Goal: Information Seeking & Learning: Learn about a topic

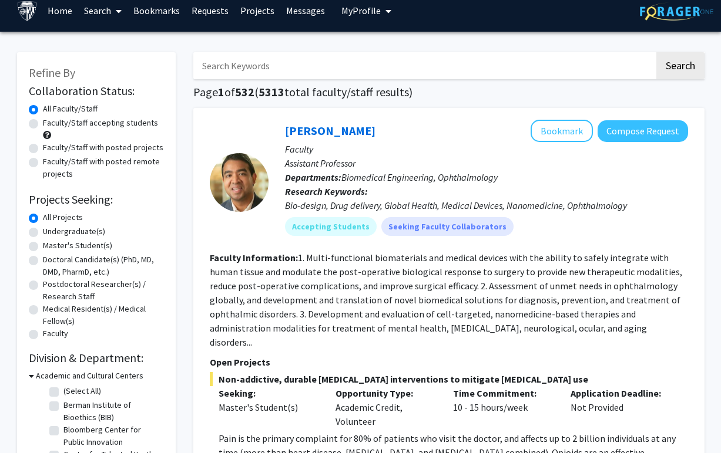
scroll to position [11, 0]
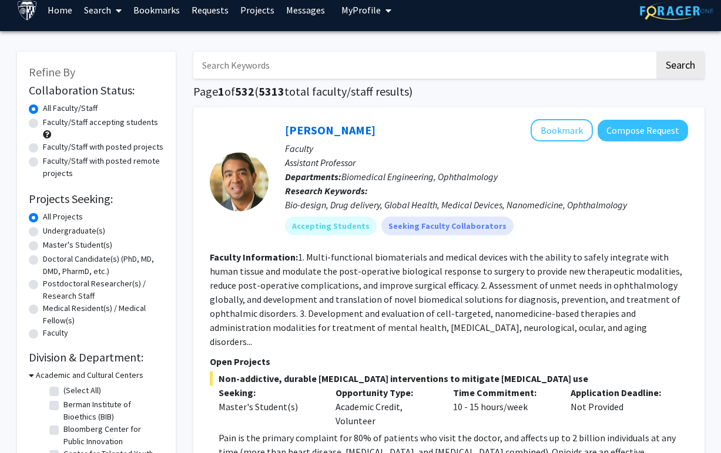
click at [88, 232] on label "Undergraduate(s)" at bounding box center [74, 231] width 62 height 12
click at [51, 232] on input "Undergraduate(s)" at bounding box center [47, 229] width 8 height 8
radio input "true"
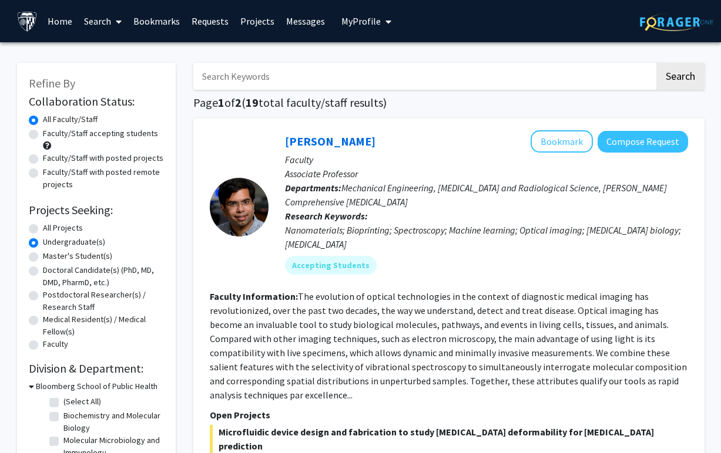
click at [93, 130] on label "Faculty/Staff accepting students" at bounding box center [100, 133] width 115 height 12
click at [51, 130] on input "Faculty/Staff accepting students" at bounding box center [47, 131] width 8 height 8
radio input "true"
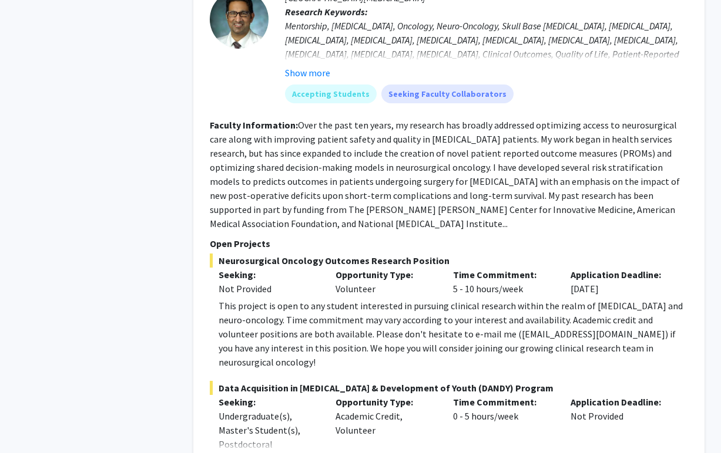
scroll to position [3485, 0]
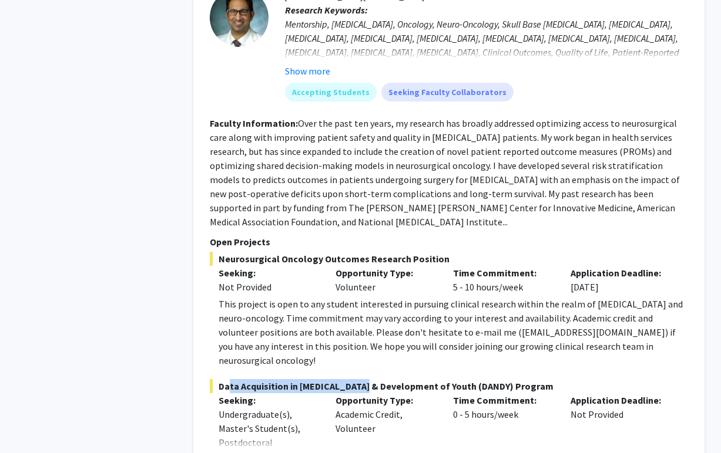
drag, startPoint x: 222, startPoint y: 300, endPoint x: 355, endPoint y: 302, distance: 132.8
click at [355, 379] on span "Data Acquisition in [MEDICAL_DATA] & Development of Youth (DANDY) Program" at bounding box center [449, 386] width 478 height 14
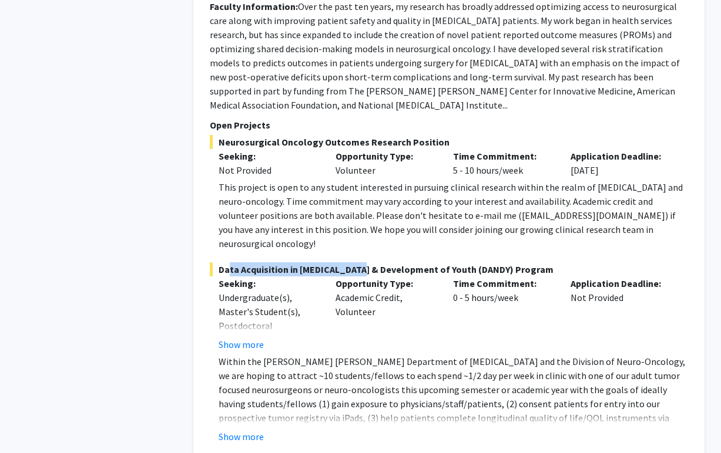
scroll to position [3603, 0]
click at [249, 354] on fg-read-more "Within the [PERSON_NAME] [PERSON_NAME] Department of [MEDICAL_DATA] and the Div…" at bounding box center [449, 398] width 478 height 89
click at [248, 429] on button "Show more" at bounding box center [241, 436] width 45 height 14
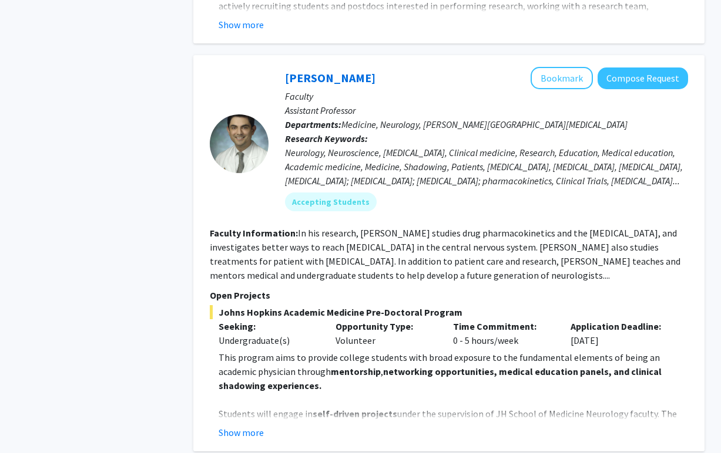
scroll to position [5133, 0]
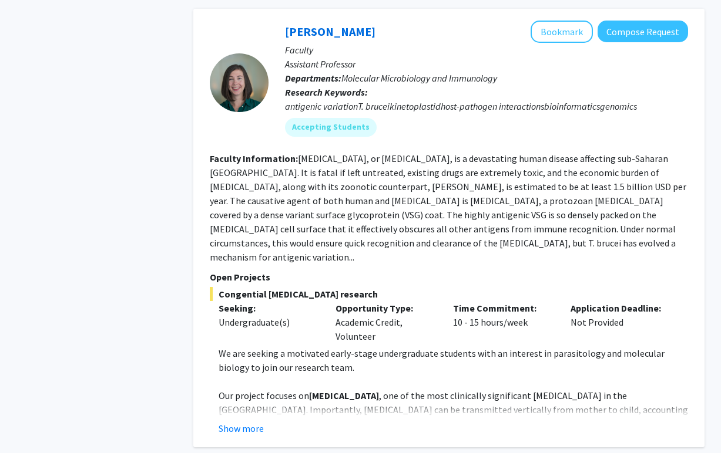
scroll to position [3305, 0]
click at [247, 421] on button "Show more" at bounding box center [241, 428] width 45 height 14
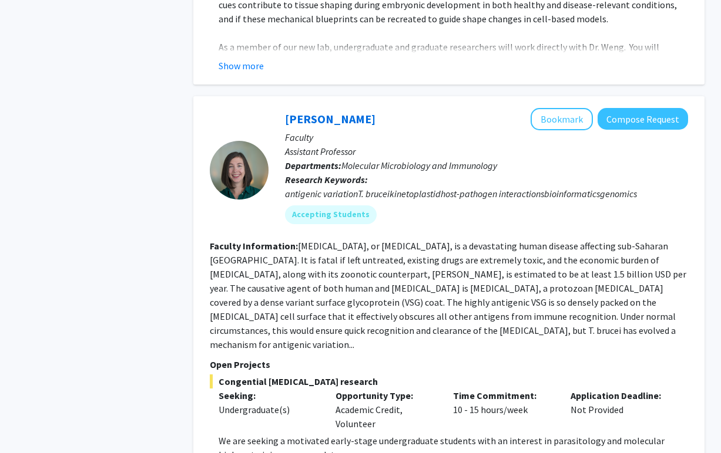
scroll to position [3210, 0]
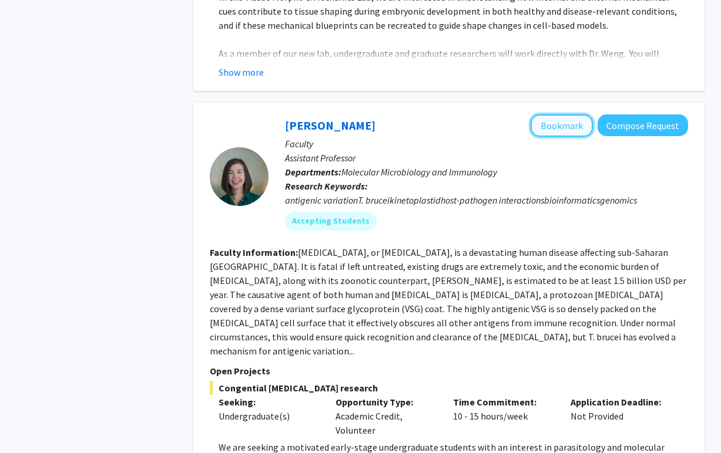
click at [562, 115] on button "Bookmark" at bounding box center [561, 126] width 62 height 22
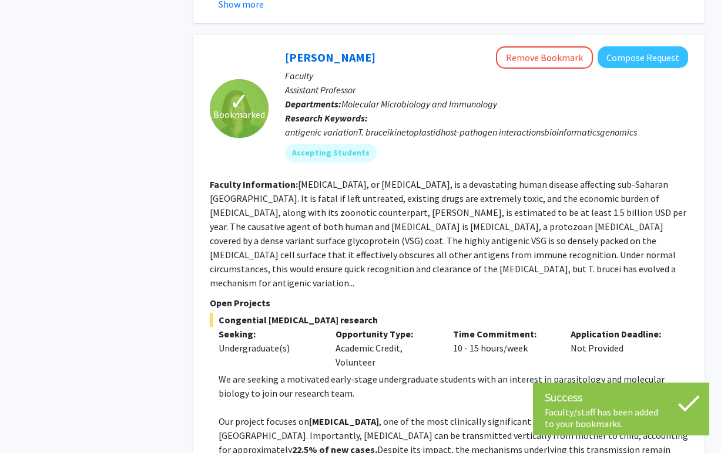
scroll to position [3268, 0]
